Goal: Task Accomplishment & Management: Use online tool/utility

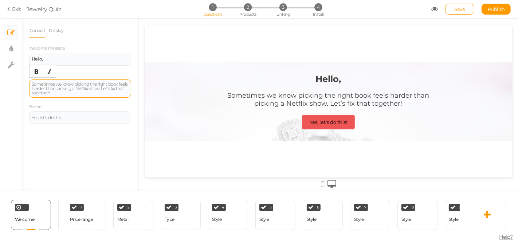
click at [54, 86] on div "Sometimes we know picking the right book feels harder than picking a Netflix sh…" at bounding box center [80, 88] width 97 height 13
drag, startPoint x: 75, startPoint y: 91, endPoint x: 68, endPoint y: 91, distance: 6.2
click at [75, 91] on div "Sometimes we know picking the right book feels harder than picking a Netflix sh…" at bounding box center [80, 88] width 97 height 13
click at [74, 88] on div "Sometimes we know picking the right book feels harder than picking a Netflix sh…" at bounding box center [80, 88] width 97 height 13
click at [401, 209] on div "8 Style × Define the conditions to show this slide. Clone Change type Delete" at bounding box center [417, 215] width 40 height 30
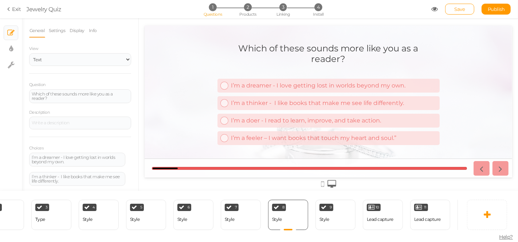
scroll to position [0, 146]
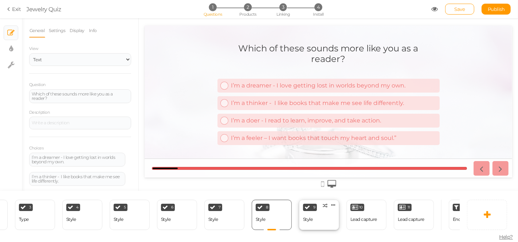
click at [312, 213] on div "9 Style × Define the conditions to show this slide. Clone Change type Delete" at bounding box center [319, 215] width 40 height 30
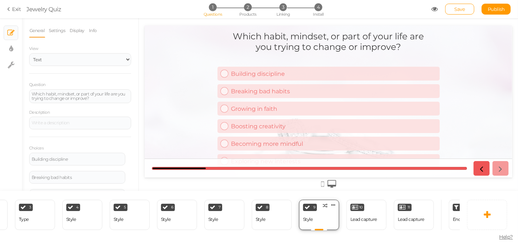
scroll to position [0, 0]
click at [103, 98] on div "Which habit, mindset, or part of your life are you trying to change or improve?" at bounding box center [80, 96] width 97 height 9
click at [368, 209] on div "10 Lead capture × Define the conditions to show this slide. Clone Change type D…" at bounding box center [366, 215] width 40 height 30
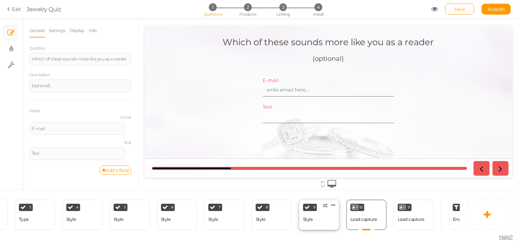
click at [311, 226] on div "9 Style × Define the conditions to show this slide. Clone Change type Delete" at bounding box center [319, 215] width 40 height 30
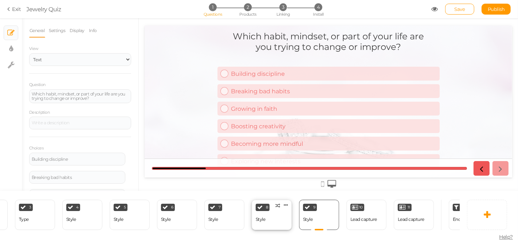
click at [278, 225] on div "8 Style × Define the conditions to show this slide. Clone Change type Delete" at bounding box center [272, 215] width 40 height 30
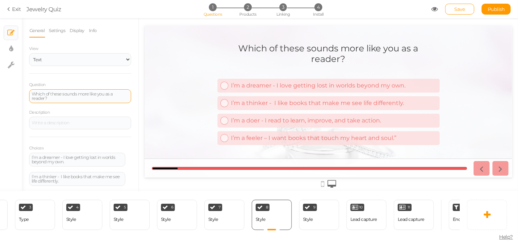
click at [80, 98] on div "Which of these sounds more like you as a reader?" at bounding box center [80, 96] width 97 height 9
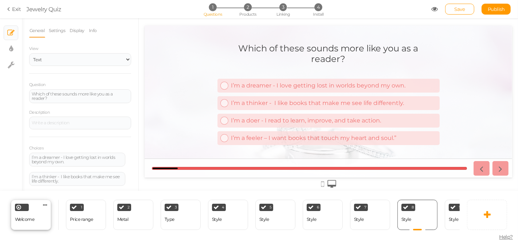
click at [24, 205] on div at bounding box center [22, 207] width 14 height 7
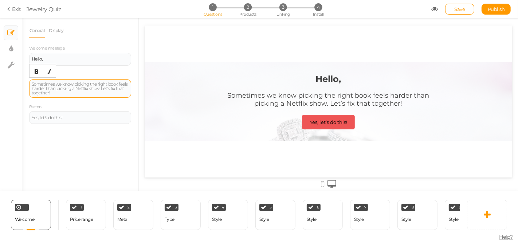
click at [73, 90] on div "Sometimes we know picking the right book feels harder than picking a Netflix sh…" at bounding box center [80, 88] width 97 height 13
click at [71, 117] on div "Yes, let’s do this!" at bounding box center [80, 117] width 97 height 4
click at [77, 90] on div "Sometimes we know picking the right book feels harder than picking a Netflix sh…" at bounding box center [80, 88] width 97 height 13
click at [66, 93] on div "Sometimes we know picking the right book feels harder than picking a Netflix sh…" at bounding box center [80, 88] width 97 height 13
drag, startPoint x: 60, startPoint y: 93, endPoint x: 14, endPoint y: 83, distance: 47.6
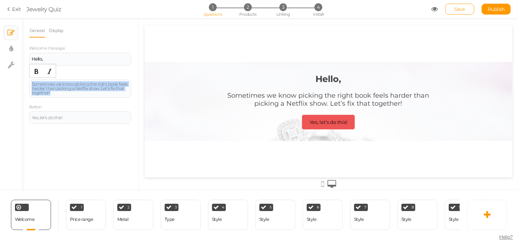
click at [14, 83] on div "× Slides × Display settings × Settings General Display Welcome message Hello, D…" at bounding box center [259, 104] width 518 height 173
copy div "Sometimes we know picking the right book feels harder than picking a Netflix sh…"
click at [252, 107] on h2 "Sometimes we know picking the right book feels harder than picking a Netflix sh…" at bounding box center [328, 102] width 204 height 23
drag, startPoint x: 409, startPoint y: 105, endPoint x: 282, endPoint y: 101, distance: 127.2
click at [282, 101] on div "Sometimes we know picking the right book feels harder than picking a Netflix sh…" at bounding box center [328, 99] width 204 height 16
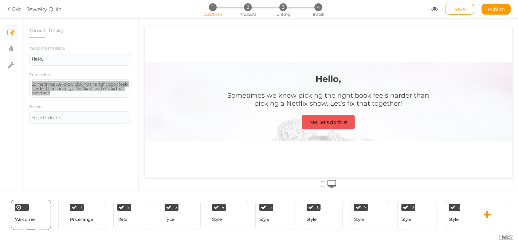
copy div "Sometimes we know picking the right book feels harder than picking a Netflix sh…"
click at [39, 93] on div "Sometimes we know picking the right book feels harder than picking a Netflix sh…" at bounding box center [80, 88] width 97 height 13
copy div "Sometimes we know picking the right book feels harder than picking a Netflix sh…"
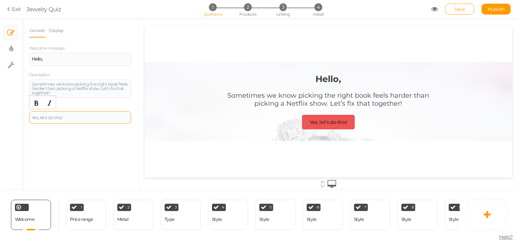
click at [62, 119] on div "Yes, let’s do this!" at bounding box center [80, 117] width 97 height 4
click at [94, 212] on div "1 Price range × Define the conditions to show this slide. Clone Change type Del…" at bounding box center [86, 215] width 40 height 30
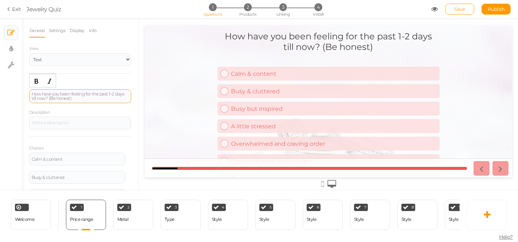
click at [62, 100] on div "How have you been feeling for the past 1-2 days till now? (Be honest)" at bounding box center [80, 96] width 102 height 14
drag, startPoint x: 106, startPoint y: 95, endPoint x: 103, endPoint y: 102, distance: 6.8
click at [8, 101] on div "× Slides × Display settings × Settings General Settings Display Info View Text …" at bounding box center [259, 104] width 518 height 173
click at [107, 101] on div "How have you been feeling for the past 1-2 days till now? (Be honest)" at bounding box center [80, 96] width 102 height 14
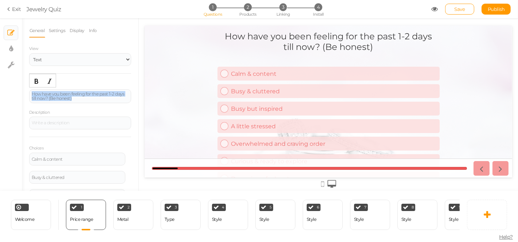
drag, startPoint x: 94, startPoint y: 97, endPoint x: 22, endPoint y: 88, distance: 73.1
click at [22, 88] on div "General Settings Display Info View Text Images Slider Dropdown Question How hav…" at bounding box center [80, 107] width 117 height 167
click at [21, 88] on div "× Slides × Display settings × Settings General Settings Display Info View Text …" at bounding box center [259, 104] width 518 height 173
click at [21, 88] on div "× Slides × Display settings × Settings" at bounding box center [11, 104] width 22 height 173
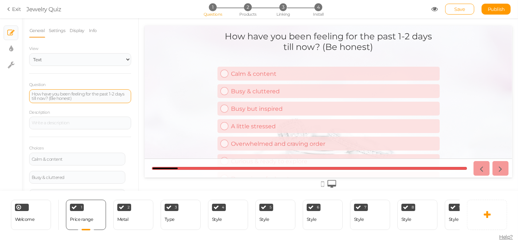
click at [94, 94] on div "How have you been feeling for the past 1-2 days till now? (Be honest)" at bounding box center [80, 96] width 97 height 9
click at [93, 98] on div "How have you been feeling for the past 1-2 days till now? (Be honest)" at bounding box center [80, 96] width 97 height 9
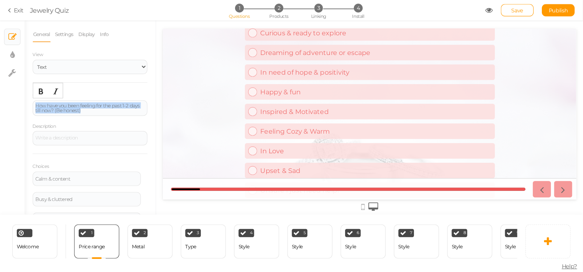
scroll to position [144, 0]
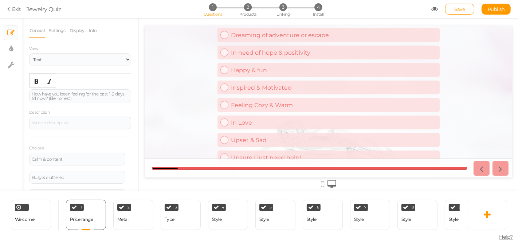
click at [514, 115] on div at bounding box center [328, 104] width 379 height 173
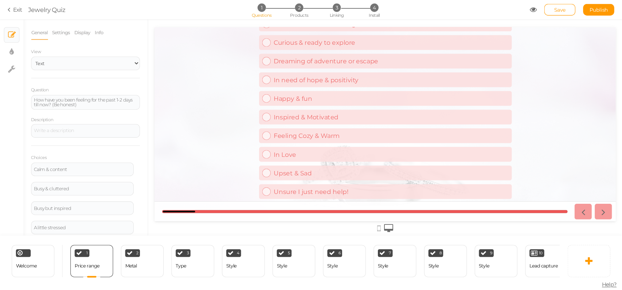
scroll to position [0, 0]
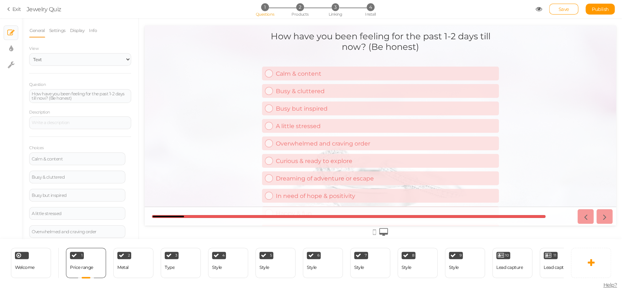
drag, startPoint x: 608, startPoint y: 53, endPoint x: 607, endPoint y: 103, distance: 49.5
click at [518, 103] on div "How have you been feeling for the past 1-2 days till now? (Be honest) Calm & co…" at bounding box center [380, 125] width 471 height 200
click at [518, 99] on div "How have you been feeling for the past 1-2 days till now? (Be honest) Calm & co…" at bounding box center [380, 125] width 471 height 200
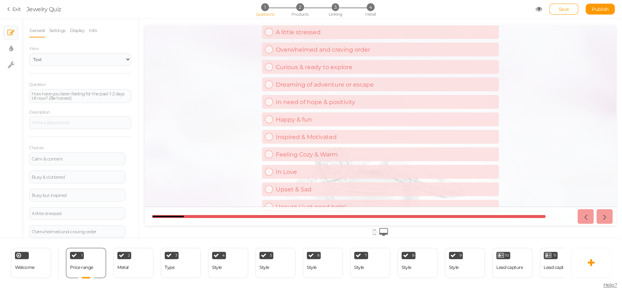
scroll to position [103, 0]
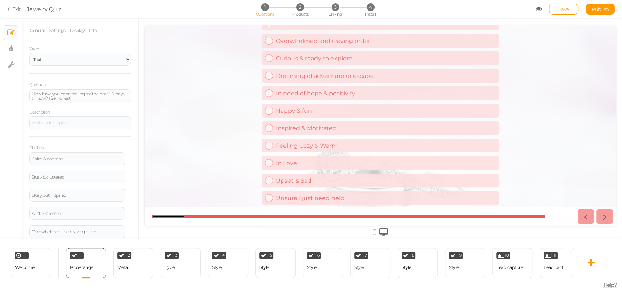
drag, startPoint x: 356, startPoint y: 197, endPoint x: 241, endPoint y: 175, distance: 116.4
click at [241, 175] on div "How have you been feeling for the past 1-2 days till now? (Be honest) Calm & co…" at bounding box center [380, 125] width 471 height 200
click at [241, 172] on div "How have you been feeling for the past 1-2 days till now? (Be honest) Calm & co…" at bounding box center [380, 125] width 471 height 200
drag, startPoint x: 225, startPoint y: 42, endPoint x: 334, endPoint y: 138, distance: 145.8
click at [367, 169] on div "How have you been feeling for the past 1-2 days till now? (Be honest) Calm & co…" at bounding box center [380, 125] width 471 height 200
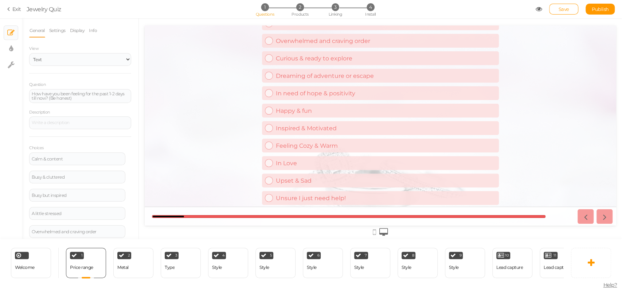
click at [361, 162] on link "In Love" at bounding box center [380, 163] width 237 height 14
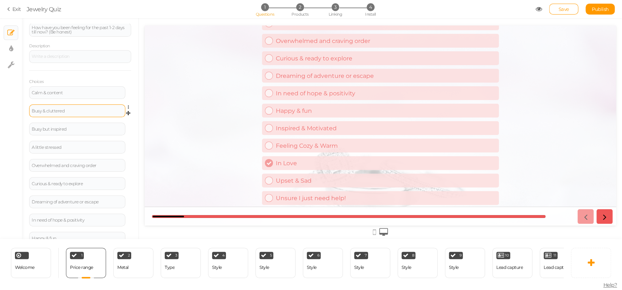
scroll to position [68, 0]
click at [30, 91] on div "Calm & content" at bounding box center [77, 90] width 96 height 13
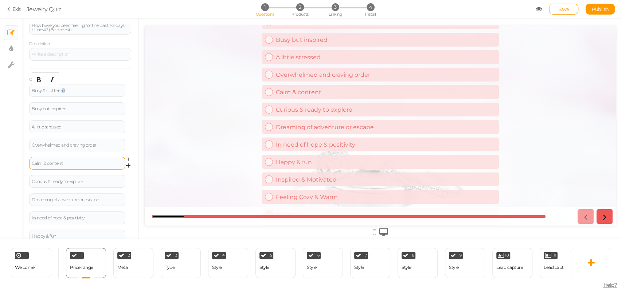
drag, startPoint x: 66, startPoint y: 89, endPoint x: 48, endPoint y: 161, distance: 74.6
click at [53, 176] on div "Busy & cluttered Settings Delete Busy but inspired Settings Delete A little str…" at bounding box center [80, 211] width 102 height 255
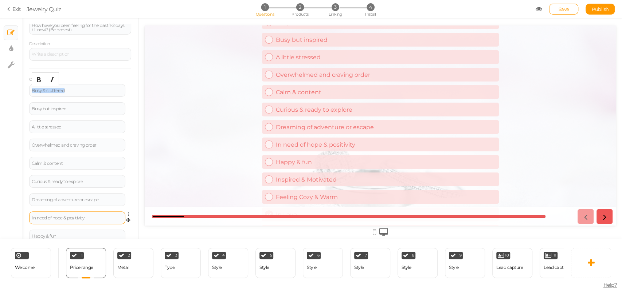
drag, startPoint x: 32, startPoint y: 90, endPoint x: 102, endPoint y: 217, distance: 145.7
click at [102, 228] on div "Busy & cluttered Settings Delete Busy but inspired Settings Delete A little str…" at bounding box center [80, 211] width 102 height 255
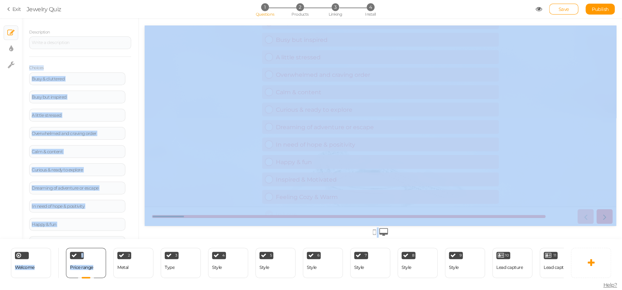
scroll to position [184, 0]
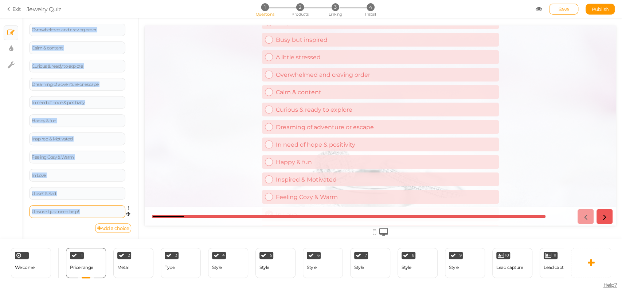
drag, startPoint x: 27, startPoint y: 72, endPoint x: 96, endPoint y: 216, distance: 159.8
click at [96, 216] on div "General Settings Display Info View Text Images Slider Dropdown Question How hav…" at bounding box center [80, 132] width 117 height 216
copy div "Loremip Dolo & sitametco Adipisci Elitse Doei tem incididu Utlabore Etdolo M al…"
click at [124, 87] on div "General Settings Display Info View Text Images Slider Dropdown Question How hav…" at bounding box center [80, 132] width 117 height 216
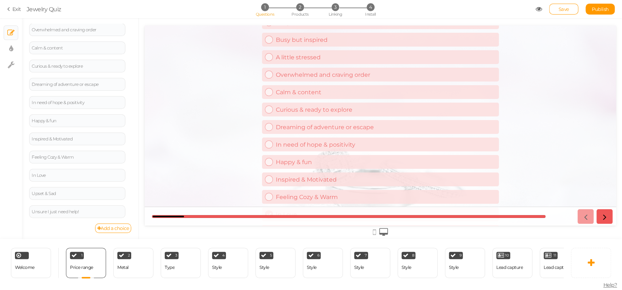
click at [124, 87] on div "General Settings Display Info View Text Images Slider Dropdown Question How hav…" at bounding box center [80, 132] width 117 height 216
click at [129, 241] on div "2 Metal × Define the conditions to show this slide. Clone Change type Delete" at bounding box center [133, 263] width 40 height 30
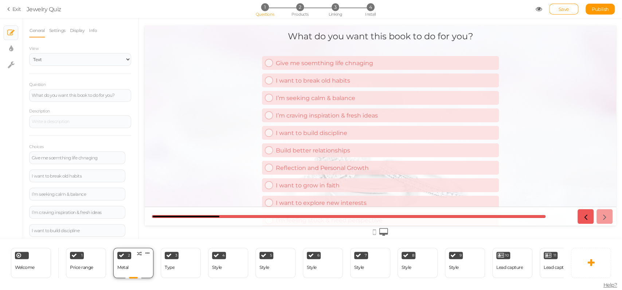
scroll to position [0, 0]
click at [98, 95] on div "What do you want this book to do for you?" at bounding box center [80, 95] width 97 height 4
click at [98, 78] on div "View Text Images Slider Dropdown Question What do you want this book to do for …" at bounding box center [80, 211] width 102 height 335
click at [171, 241] on div "Type" at bounding box center [170, 267] width 10 height 5
select select "1002"
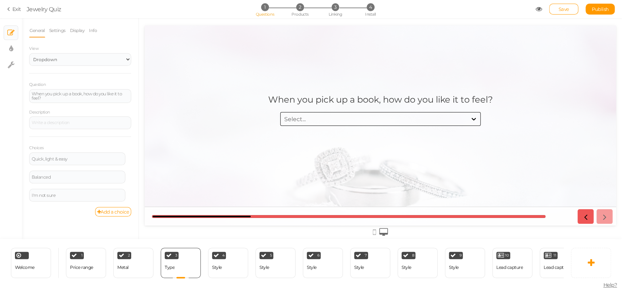
click at [48, 84] on div "Question When you pick up a book, how do you like it to feel?" at bounding box center [80, 92] width 102 height 22
click at [51, 89] on div "Question When you pick up a book, how do you like it to feel?" at bounding box center [80, 92] width 102 height 22
click at [51, 93] on div "When you pick up a book, how do you like it to feel?" at bounding box center [80, 96] width 97 height 9
click at [224, 241] on div "4 Style × Define the conditions to show this slide. Clone Change type Delete" at bounding box center [228, 263] width 40 height 30
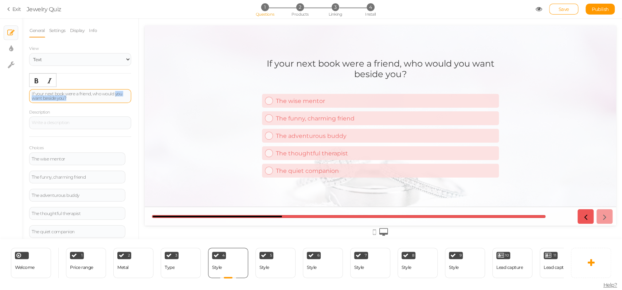
drag, startPoint x: 80, startPoint y: 97, endPoint x: 32, endPoint y: 97, distance: 47.7
click at [32, 97] on div "If your next book were a friend, who would you want beside you?" at bounding box center [80, 96] width 97 height 9
drag, startPoint x: 60, startPoint y: 95, endPoint x: 63, endPoint y: 98, distance: 4.2
click at [62, 97] on div "If your next book were a friend, who would you want beside you?" at bounding box center [80, 96] width 97 height 9
click at [86, 94] on div "If your next book were a friend, who would you want beside you?" at bounding box center [80, 96] width 97 height 9
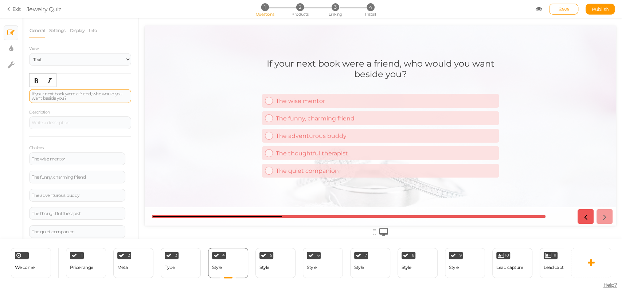
click at [83, 98] on div "If your next book were a friend, who would you want beside you?" at bounding box center [80, 96] width 97 height 9
drag, startPoint x: 83, startPoint y: 99, endPoint x: 16, endPoint y: 85, distance: 68.4
click at [17, 85] on div "× Slides × Display settings × Settings General Settings Display Info View Text …" at bounding box center [311, 128] width 622 height 221
click at [16, 85] on div "× Slides × Display settings × Settings" at bounding box center [11, 128] width 22 height 221
click at [42, 93] on div "If your next book were a friend, who would you want beside you?" at bounding box center [80, 96] width 97 height 9
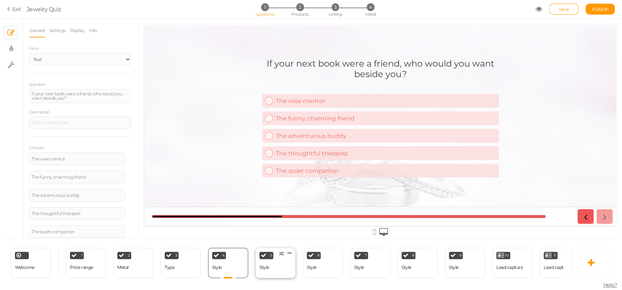
click at [282, 241] on div "5 Style × Define the conditions to show this slide. Clone Change type Delete" at bounding box center [275, 263] width 40 height 30
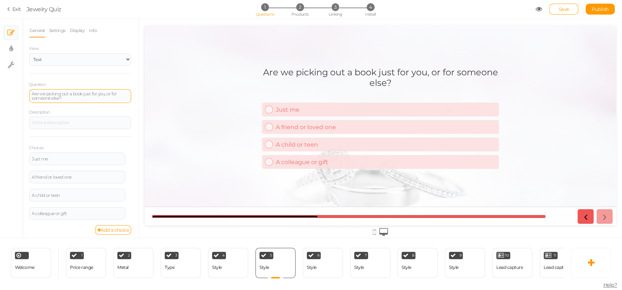
click at [56, 93] on div "Are we picking out a book just for you, or for someone else?" at bounding box center [80, 96] width 97 height 9
click at [326, 241] on div "6 Style × Define the conditions to show this slide. Clone Change type Delete" at bounding box center [323, 263] width 40 height 30
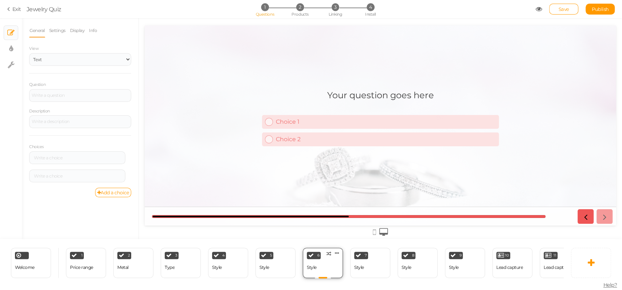
click at [322, 241] on div "6 Style × Define the conditions to show this slide. Clone Change type Delete" at bounding box center [323, 263] width 40 height 30
click at [382, 241] on div "7 Style × Define the conditions to show this slide. Clone Change type Delete" at bounding box center [370, 263] width 40 height 30
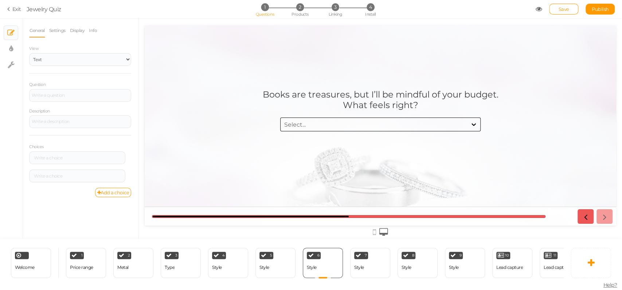
select select "1002"
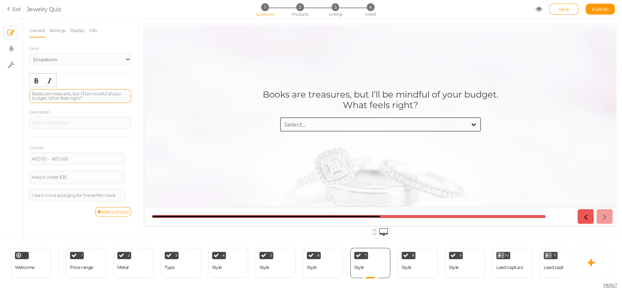
click at [62, 96] on div "Books are treasures, but I’ll be mindful of your budget. What feels right?" at bounding box center [80, 96] width 97 height 9
click at [126, 241] on div "2 Metal × Define the conditions to show this slide. Clone Change type Delete" at bounding box center [133, 263] width 40 height 30
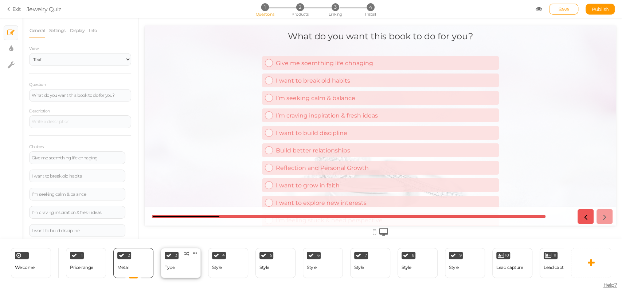
click at [165, 241] on div "Type" at bounding box center [170, 268] width 10 height 13
select select "1002"
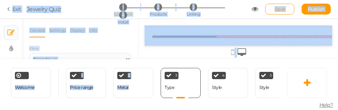
click at [175, 110] on html "× Close A wider screen is needed to use the Pickzen builder Exit Jewelry Quiz 1…" at bounding box center [169, 55] width 338 height 110
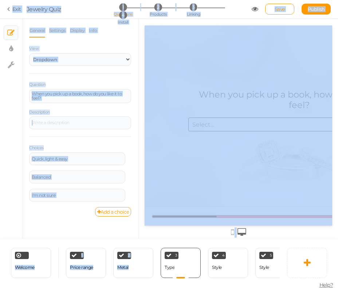
click at [0, 44] on ul "× Slides × Display settings × Settings" at bounding box center [11, 45] width 22 height 55
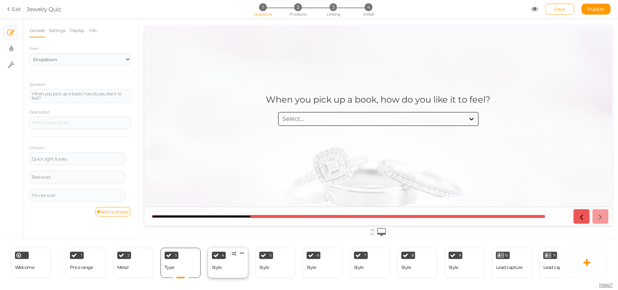
click at [226, 241] on div "4 Style × Define the conditions to show this slide. Clone Change type Delete" at bounding box center [228, 263] width 40 height 30
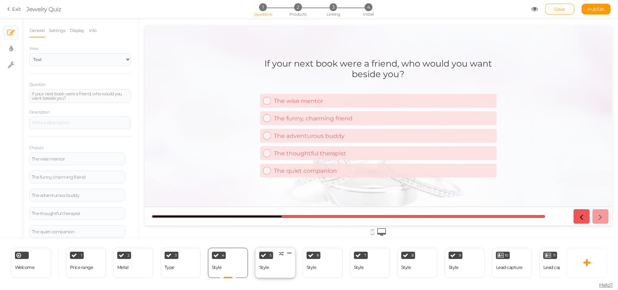
click at [275, 241] on div "5 Style × Define the conditions to show this slide. Clone Change type Delete" at bounding box center [275, 263] width 40 height 30
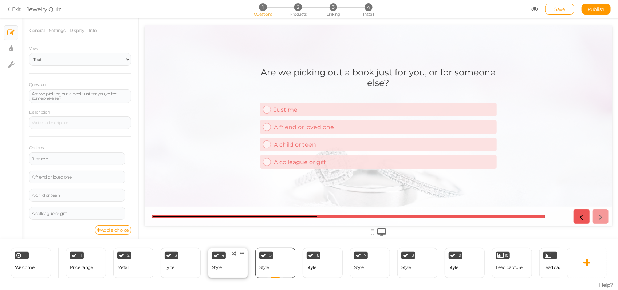
click at [216, 241] on div "Style" at bounding box center [217, 267] width 10 height 5
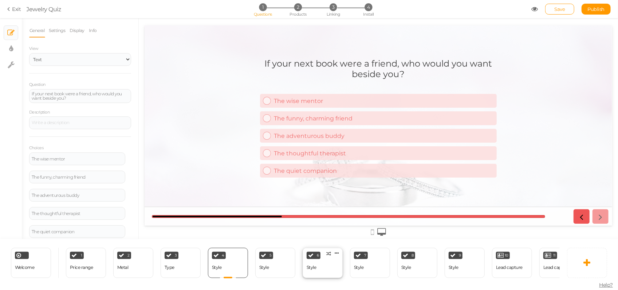
click at [322, 241] on div "6 Style × Define the conditions to show this slide. Clone Change type Delete" at bounding box center [323, 263] width 40 height 30
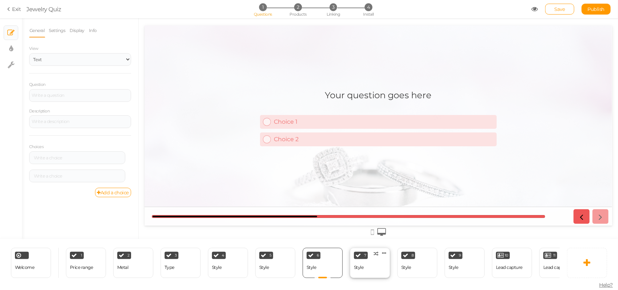
click at [379, 241] on div "7 Style × Define the conditions to show this slide. Clone Change type Delete" at bounding box center [370, 263] width 40 height 30
select select "1002"
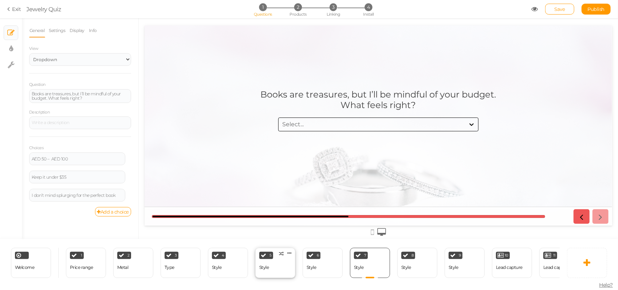
click at [270, 241] on div "5 Style × Define the conditions to show this slide. Clone Change type Delete" at bounding box center [275, 263] width 40 height 30
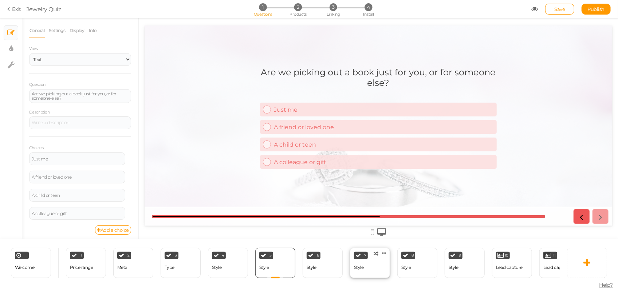
click at [361, 241] on div "Style" at bounding box center [359, 267] width 10 height 5
select select "1002"
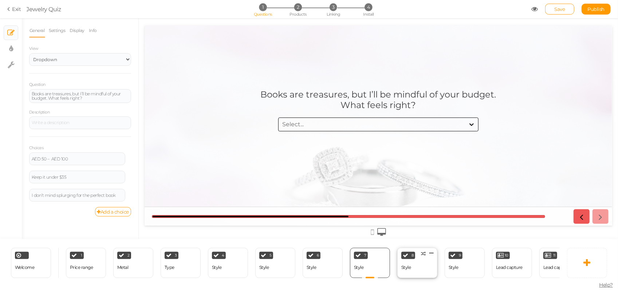
click at [417, 241] on div "8 Style × Define the conditions to show this slide. Clone Change type Delete" at bounding box center [417, 263] width 40 height 30
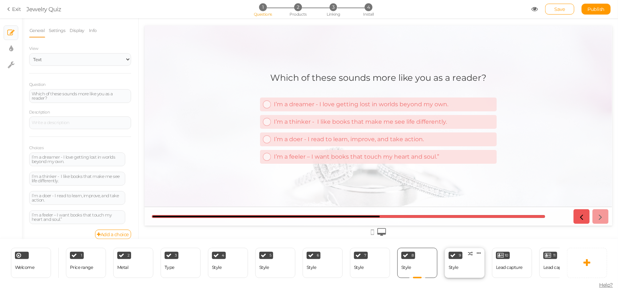
click at [471, 241] on div "9 Style × Define the conditions to show this slide. Clone Change type Delete" at bounding box center [465, 263] width 40 height 30
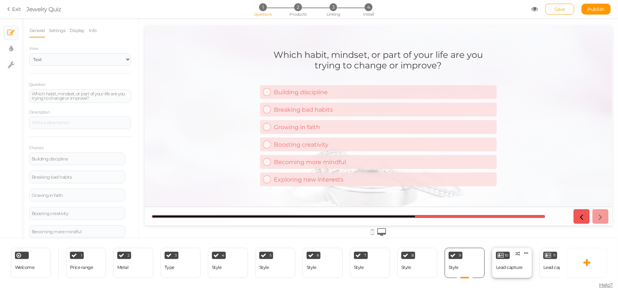
click at [506, 241] on div "Lead capture" at bounding box center [509, 268] width 27 height 13
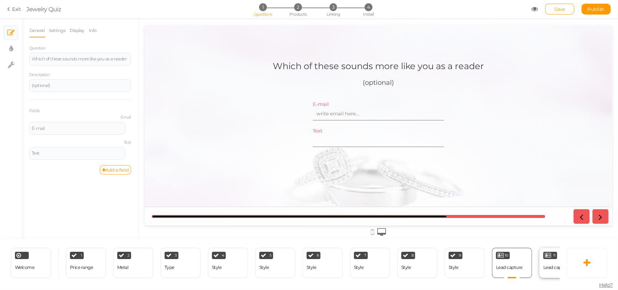
click at [518, 241] on div "11 Lead capture × Define the conditions to show this slide. Clone Change type D…" at bounding box center [559, 263] width 40 height 30
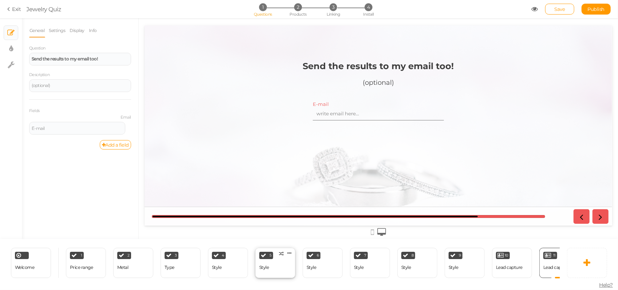
click at [275, 241] on div "5 Style × Define the conditions to show this slide. Clone Change type Delete" at bounding box center [275, 263] width 40 height 30
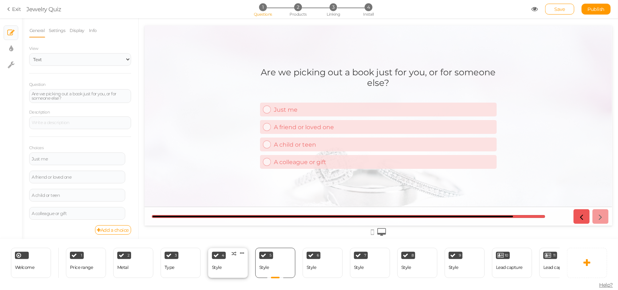
click at [228, 241] on div "4 Style × Define the conditions to show this slide. Clone Change type Delete" at bounding box center [228, 263] width 40 height 30
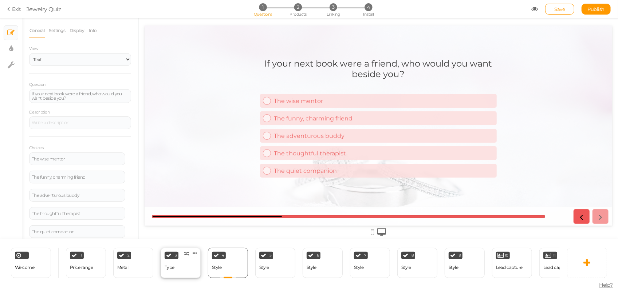
click at [196, 241] on div "3 Type × Define the conditions to show this slide. Clone Change type Delete" at bounding box center [181, 263] width 40 height 30
select select "1002"
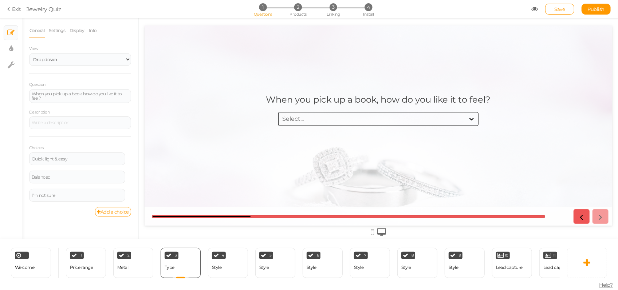
click at [377, 241] on div "Welcome Delete 1 Price range × Define the conditions to show this slide. Clone …" at bounding box center [280, 262] width 560 height 47
click at [376, 241] on div "Welcome Delete 1 Price range × Define the conditions to show this slide. Clone …" at bounding box center [280, 262] width 560 height 47
drag, startPoint x: 376, startPoint y: 275, endPoint x: 376, endPoint y: 271, distance: 3.7
click at [376, 241] on div "Welcome Delete 1 Price range × Define the conditions to show this slide. Clone …" at bounding box center [280, 262] width 560 height 47
click at [377, 241] on div "7 Style × Define the conditions to show this slide. Clone Change type Delete" at bounding box center [370, 263] width 40 height 30
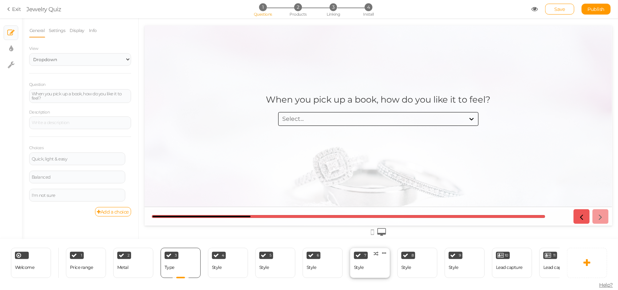
click at [377, 241] on div "7 Style × Define the conditions to show this slide. Clone Change type Delete" at bounding box center [370, 263] width 40 height 30
select select "1002"
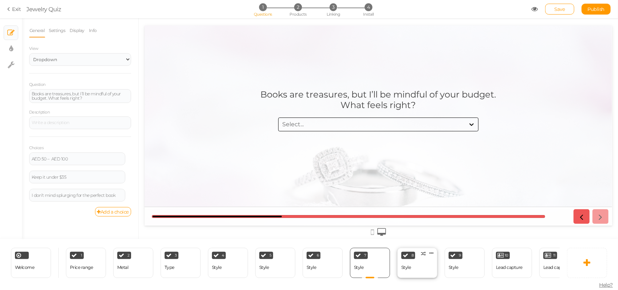
click at [425, 241] on div "8 Style × Define the conditions to show this slide. Clone Change type Delete" at bounding box center [417, 263] width 40 height 30
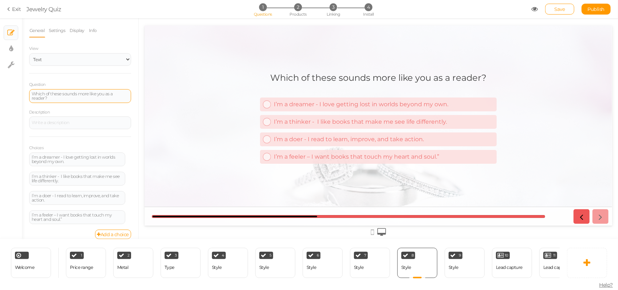
click at [67, 95] on div "Which of these sounds more like you as a reader?" at bounding box center [80, 96] width 97 height 9
click at [457, 241] on div "Style" at bounding box center [454, 268] width 10 height 13
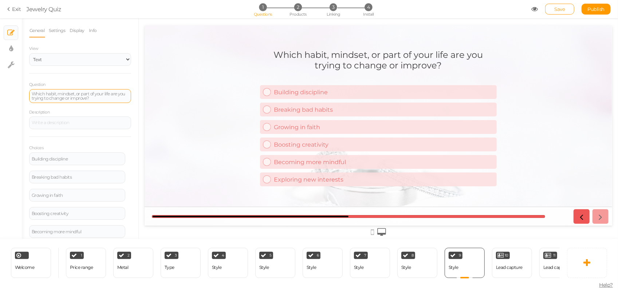
click at [108, 100] on div "Which habit, mindset, or part of your life are you trying to change or improve?" at bounding box center [80, 96] width 97 height 9
click at [512, 241] on div "Lead capture" at bounding box center [509, 268] width 27 height 13
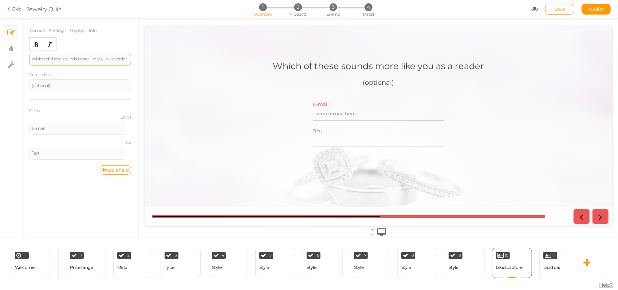
click at [58, 54] on div "Which of these sounds more like you as a reader" at bounding box center [80, 59] width 102 height 13
click at [72, 241] on div "Price range" at bounding box center [81, 268] width 23 height 13
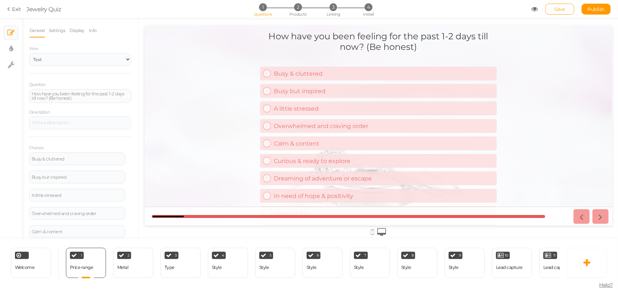
drag, startPoint x: 422, startPoint y: 44, endPoint x: 278, endPoint y: 21, distance: 145.3
click at [278, 25] on html "How have you been feeling for the past 1-2 days till now? (Be honest) Busy & cl…" at bounding box center [378, 125] width 468 height 200
click at [91, 95] on div "How have you been feeling for the past 1-2 days till now? (Be honest)" at bounding box center [80, 96] width 97 height 9
click at [94, 100] on div "How have you been feeling for the past 1-2 days till now? (Be honest)" at bounding box center [80, 96] width 97 height 9
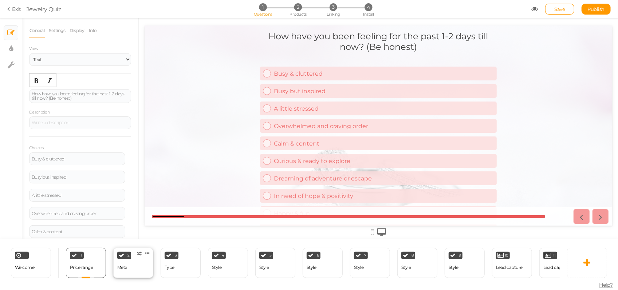
click at [121, 241] on div "Metal" at bounding box center [122, 268] width 11 height 13
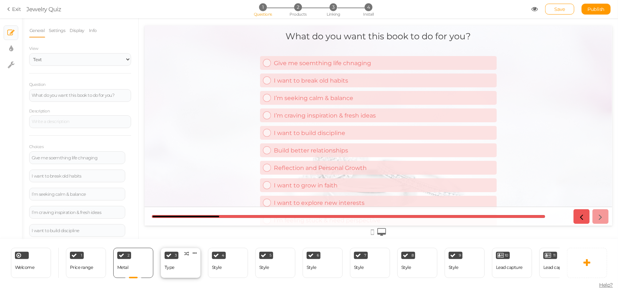
click at [174, 241] on div "3 Type × Define the conditions to show this slide. Clone Change type Delete" at bounding box center [181, 263] width 40 height 30
select select "1002"
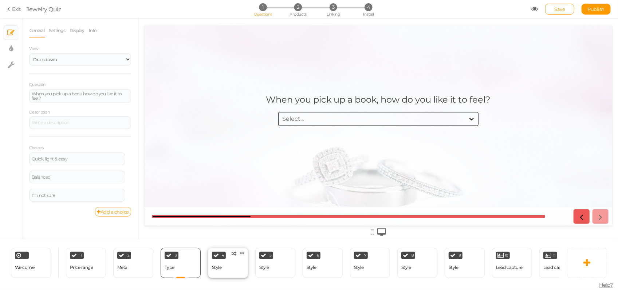
click at [216, 241] on div "Style" at bounding box center [217, 267] width 10 height 5
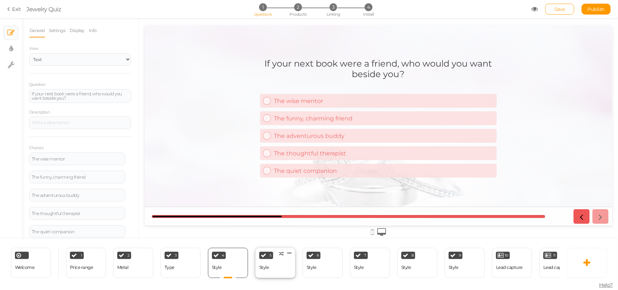
click at [263, 241] on div "Style" at bounding box center [264, 267] width 10 height 5
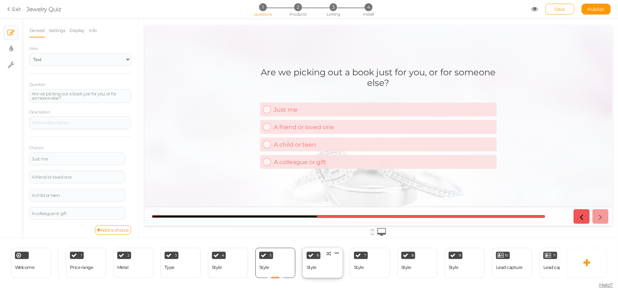
click at [322, 241] on div "6 Style × Define the conditions to show this slide. Clone Change type Delete" at bounding box center [323, 263] width 40 height 30
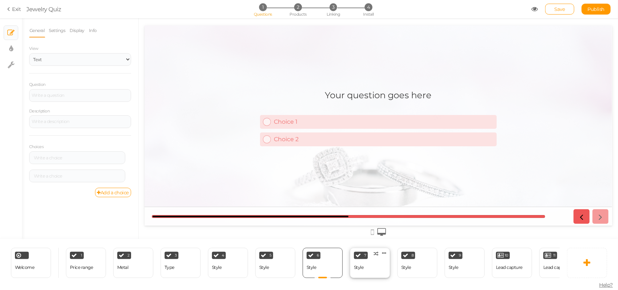
click at [386, 241] on div "7 Style × Define the conditions to show this slide. Clone Change type Delete" at bounding box center [370, 263] width 40 height 30
select select "1002"
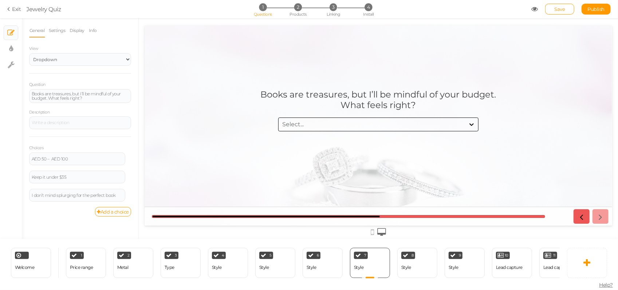
drag, startPoint x: 404, startPoint y: 266, endPoint x: 439, endPoint y: 264, distance: 35.7
click at [404, 241] on div "Style" at bounding box center [406, 267] width 10 height 5
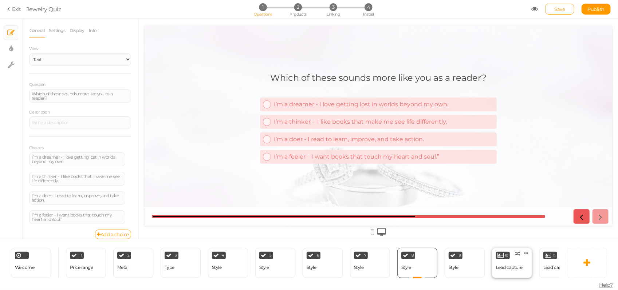
drag, startPoint x: 465, startPoint y: 259, endPoint x: 494, endPoint y: 262, distance: 28.5
click at [466, 241] on div "9 Style × Define the conditions to show this slide. Clone Change type Delete" at bounding box center [465, 263] width 40 height 30
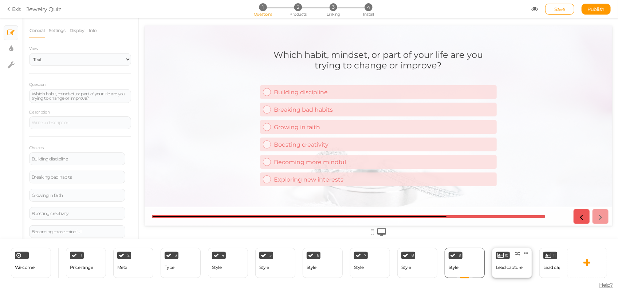
click at [498, 241] on div "Lead capture" at bounding box center [509, 267] width 27 height 5
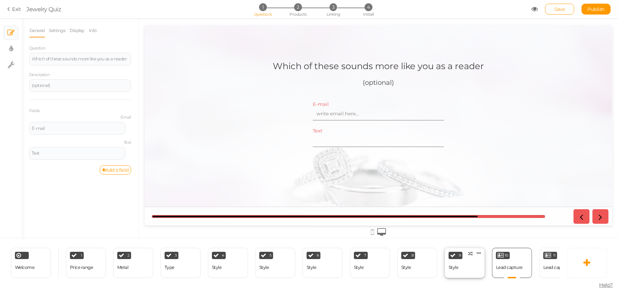
click at [466, 241] on div "9 Style × Define the conditions to show this slide. Clone Change type Delete" at bounding box center [465, 263] width 40 height 30
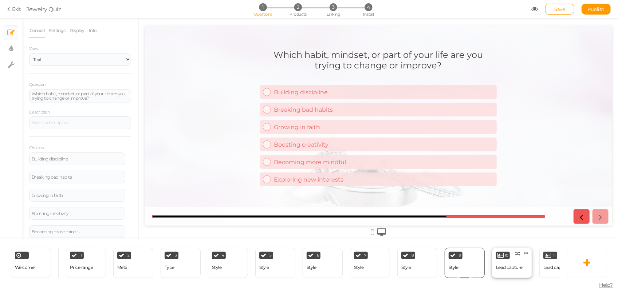
click at [518, 241] on div "10 Lead capture × Define the conditions to show this slide. Clone Change type D…" at bounding box center [512, 263] width 40 height 30
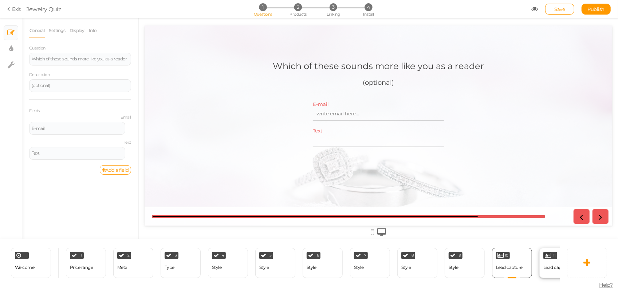
click at [518, 241] on div "Lead capture" at bounding box center [556, 267] width 27 height 5
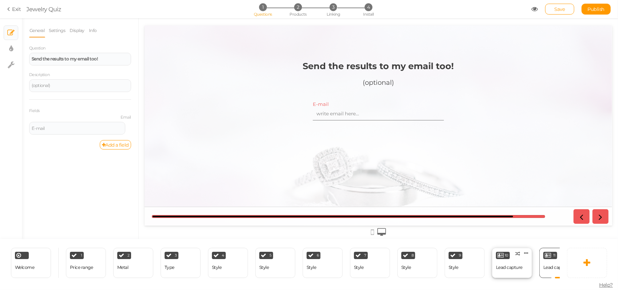
click at [515, 241] on div "Lead capture" at bounding box center [509, 268] width 27 height 13
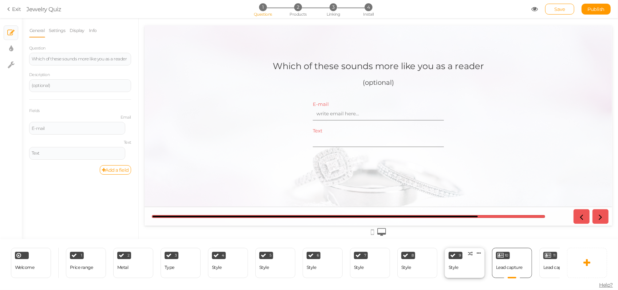
click at [447, 241] on div "9 Style × Define the conditions to show this slide. Clone Change type Delete" at bounding box center [465, 263] width 40 height 30
